Goal: Task Accomplishment & Management: Use online tool/utility

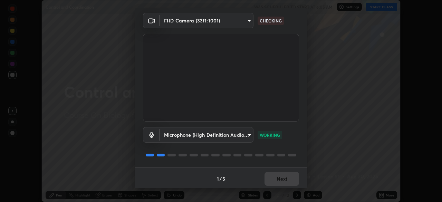
scroll to position [24, 0]
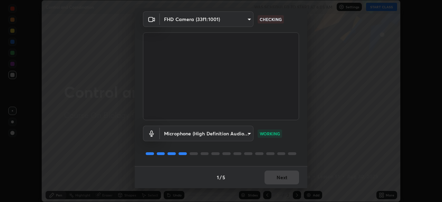
click at [273, 177] on div "1 / 5 Next" at bounding box center [221, 177] width 173 height 22
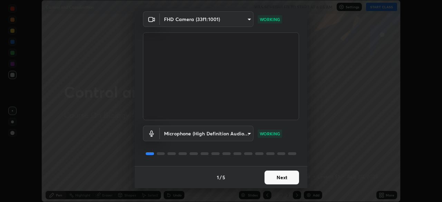
click at [283, 177] on button "Next" at bounding box center [281, 177] width 35 height 14
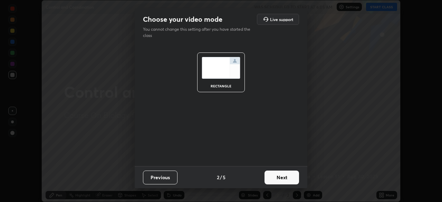
click at [283, 180] on button "Next" at bounding box center [281, 177] width 35 height 14
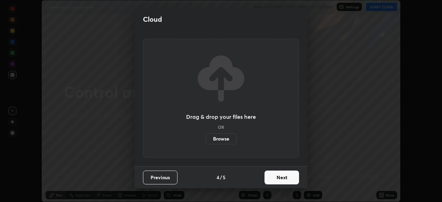
click at [284, 179] on button "Next" at bounding box center [281, 177] width 35 height 14
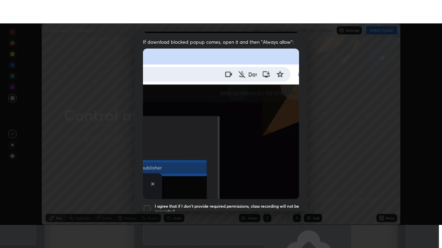
scroll to position [165, 0]
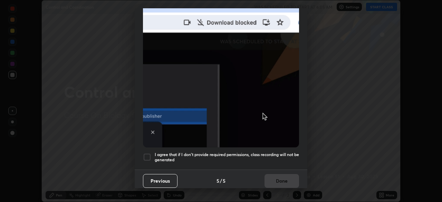
click at [148, 154] on div at bounding box center [147, 157] width 8 height 8
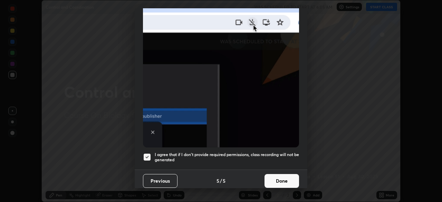
click at [275, 177] on button "Done" at bounding box center [281, 181] width 35 height 14
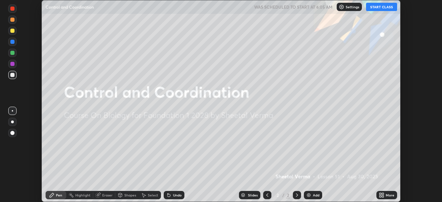
click at [384, 8] on button "START CLASS" at bounding box center [381, 7] width 31 height 8
click at [380, 196] on icon at bounding box center [380, 196] width 2 height 2
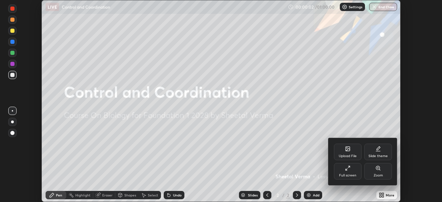
click at [355, 172] on div "Full screen" at bounding box center [348, 171] width 28 height 17
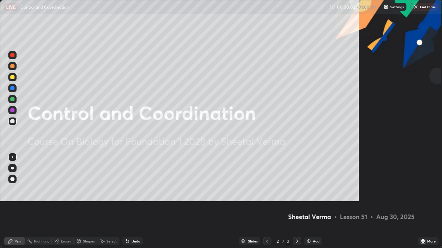
scroll to position [248, 442]
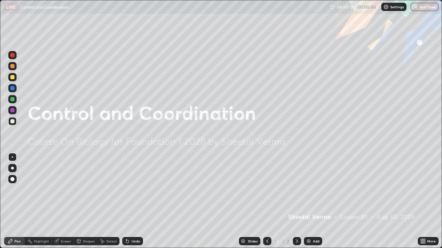
click at [317, 201] on div "Add" at bounding box center [316, 241] width 7 height 3
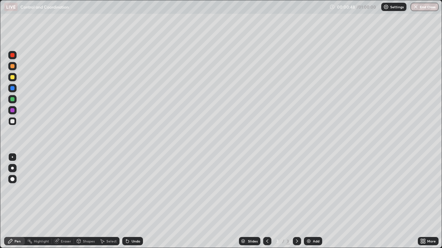
click at [13, 79] on div at bounding box center [12, 77] width 4 height 4
click at [13, 78] on div at bounding box center [12, 77] width 4 height 4
click at [11, 111] on div at bounding box center [12, 110] width 4 height 4
click at [13, 76] on div at bounding box center [12, 77] width 4 height 4
click at [14, 55] on div at bounding box center [12, 55] width 4 height 4
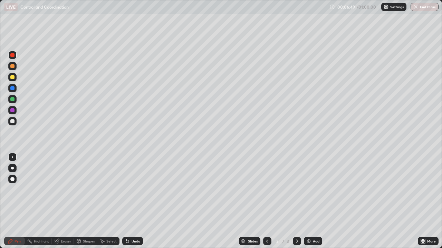
click at [295, 201] on icon at bounding box center [297, 242] width 6 height 6
click at [310, 201] on img at bounding box center [309, 242] width 6 height 6
click at [13, 121] on div at bounding box center [12, 121] width 4 height 4
click at [135, 201] on div "Undo" at bounding box center [135, 241] width 9 height 3
click at [11, 78] on div at bounding box center [12, 77] width 4 height 4
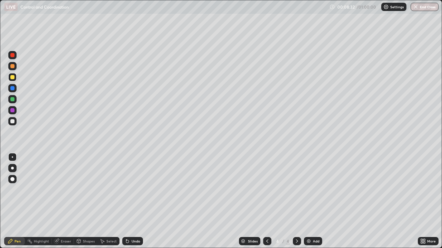
click at [12, 56] on div at bounding box center [12, 55] width 4 height 4
click at [12, 121] on div at bounding box center [12, 121] width 4 height 4
click at [15, 124] on div at bounding box center [12, 121] width 8 height 8
click at [14, 56] on div at bounding box center [12, 55] width 4 height 4
click at [14, 79] on div at bounding box center [12, 77] width 8 height 8
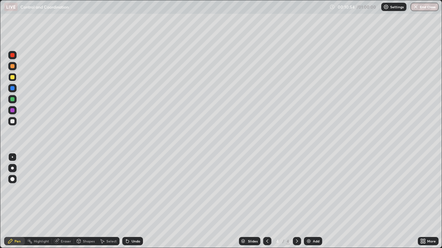
click at [17, 123] on div at bounding box center [12, 121] width 11 height 11
click at [313, 201] on div "Add" at bounding box center [316, 241] width 7 height 3
click at [268, 201] on icon at bounding box center [267, 242] width 6 height 6
click at [67, 201] on div "Eraser" at bounding box center [63, 241] width 22 height 8
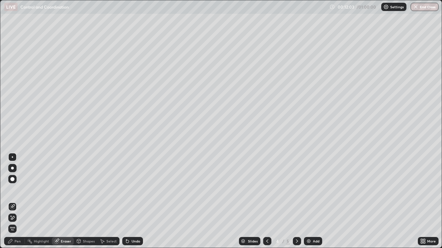
click at [23, 201] on div "Pen" at bounding box center [14, 241] width 21 height 8
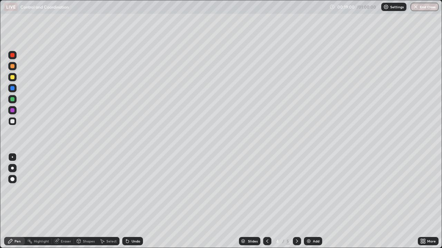
click at [298, 201] on icon at bounding box center [297, 242] width 6 height 6
click at [12, 78] on div at bounding box center [12, 77] width 4 height 4
click at [12, 89] on div at bounding box center [12, 88] width 4 height 4
click at [296, 201] on icon at bounding box center [297, 242] width 6 height 6
click at [14, 121] on div at bounding box center [12, 121] width 4 height 4
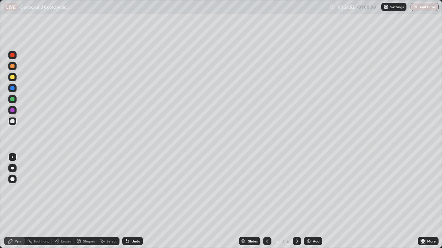
click at [311, 201] on div "Add" at bounding box center [313, 241] width 18 height 8
click at [13, 77] on div at bounding box center [12, 77] width 4 height 4
click at [13, 99] on div at bounding box center [12, 99] width 4 height 4
click at [136, 201] on div "Undo" at bounding box center [135, 241] width 9 height 3
click at [14, 78] on div at bounding box center [12, 77] width 8 height 8
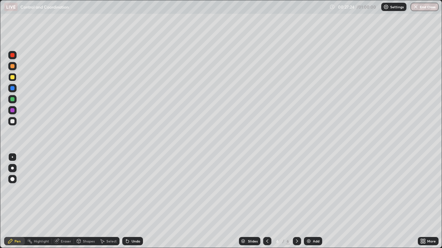
click at [12, 100] on div at bounding box center [12, 99] width 4 height 4
click at [311, 201] on div "Add" at bounding box center [313, 241] width 18 height 8
click at [16, 77] on div at bounding box center [12, 77] width 8 height 8
click at [15, 119] on div at bounding box center [12, 121] width 8 height 8
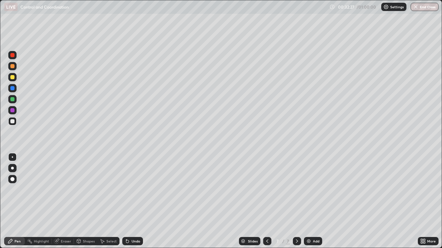
click at [13, 121] on div at bounding box center [12, 121] width 4 height 4
click at [135, 201] on div "Undo" at bounding box center [135, 241] width 9 height 3
click at [133, 201] on div "Undo" at bounding box center [132, 241] width 21 height 8
click at [65, 201] on div "Eraser" at bounding box center [66, 241] width 10 height 3
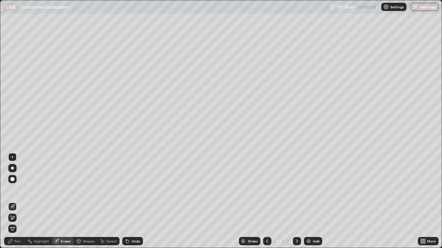
click at [12, 201] on icon at bounding box center [13, 218] width 6 height 6
click at [11, 201] on icon at bounding box center [11, 242] width 6 height 6
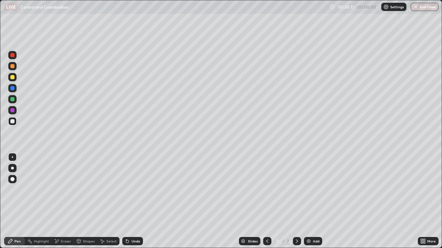
click at [13, 122] on div at bounding box center [12, 121] width 4 height 4
click at [12, 99] on div at bounding box center [12, 99] width 4 height 4
click at [12, 122] on div at bounding box center [12, 121] width 4 height 4
click at [59, 201] on div "Eraser" at bounding box center [63, 241] width 22 height 8
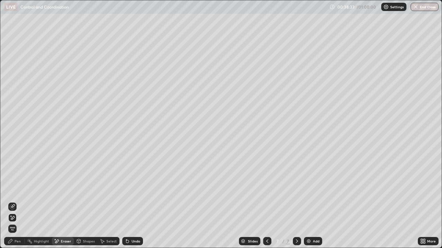
click at [138, 201] on div "Undo" at bounding box center [132, 241] width 21 height 8
click at [19, 201] on div "Pen" at bounding box center [17, 241] width 6 height 3
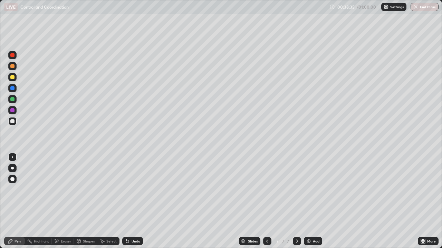
click at [12, 120] on div at bounding box center [12, 121] width 4 height 4
click at [309, 201] on img at bounding box center [309, 242] width 6 height 6
click at [12, 79] on div at bounding box center [12, 77] width 4 height 4
click at [18, 124] on div at bounding box center [12, 121] width 11 height 11
click at [17, 120] on div at bounding box center [12, 121] width 11 height 11
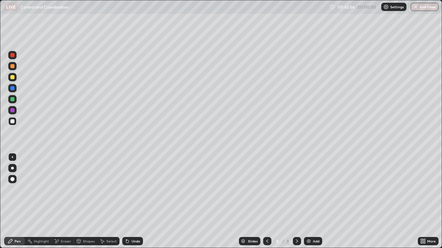
click at [13, 77] on div at bounding box center [12, 77] width 4 height 4
click at [12, 66] on div at bounding box center [12, 66] width 4 height 4
click at [137, 201] on div "Undo" at bounding box center [135, 241] width 9 height 3
click at [136, 201] on div "Undo" at bounding box center [135, 241] width 9 height 3
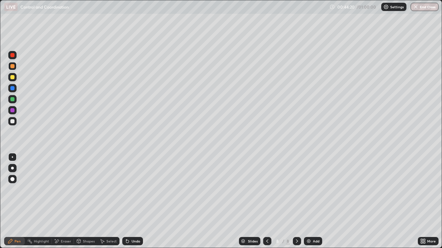
click at [129, 201] on div "Undo" at bounding box center [132, 241] width 21 height 8
click at [136, 201] on div "Undo" at bounding box center [135, 241] width 9 height 3
click at [315, 201] on div "Add" at bounding box center [316, 241] width 7 height 3
click at [12, 78] on div at bounding box center [12, 77] width 4 height 4
click at [62, 201] on div "Eraser" at bounding box center [66, 241] width 10 height 3
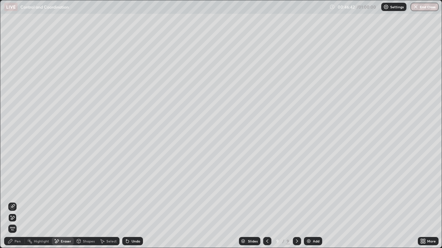
click at [21, 201] on div "Pen" at bounding box center [14, 241] width 21 height 8
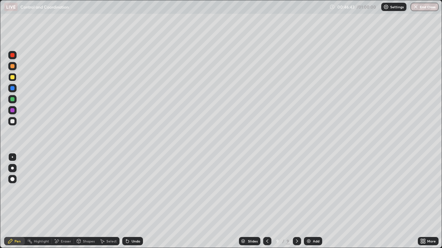
click at [12, 124] on div at bounding box center [12, 121] width 8 height 8
click at [13, 78] on div at bounding box center [12, 77] width 4 height 4
click at [14, 122] on div at bounding box center [12, 121] width 4 height 4
click at [12, 100] on div at bounding box center [12, 99] width 4 height 4
click at [14, 121] on div at bounding box center [12, 121] width 4 height 4
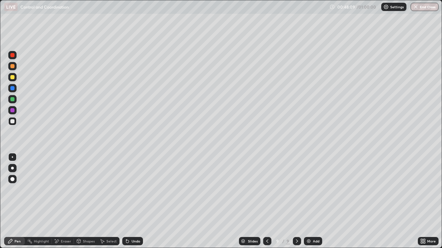
click at [14, 77] on div at bounding box center [12, 77] width 4 height 4
click at [14, 122] on div at bounding box center [12, 121] width 4 height 4
click at [12, 76] on div at bounding box center [12, 77] width 4 height 4
click at [12, 80] on div at bounding box center [12, 77] width 8 height 8
click at [134, 201] on div "Undo" at bounding box center [135, 241] width 9 height 3
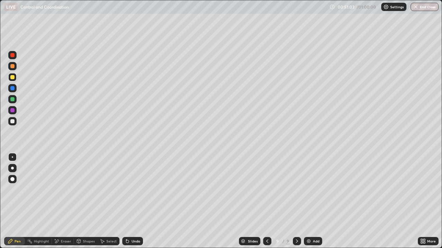
click at [134, 201] on div "Undo" at bounding box center [132, 241] width 21 height 8
click at [420, 5] on button "End Class" at bounding box center [424, 7] width 28 height 8
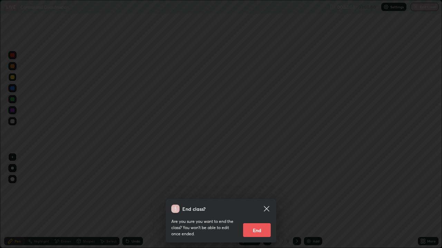
click at [254, 201] on button "End" at bounding box center [257, 231] width 28 height 14
